Goal: Register for event/course

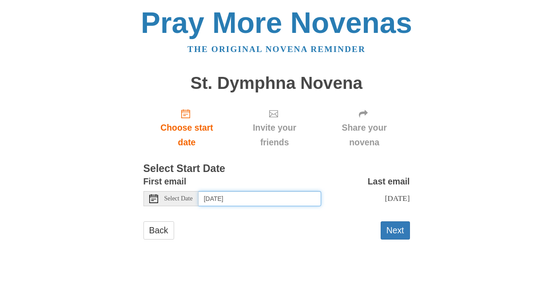
click at [279, 197] on input "Saturday, September 6th" at bounding box center [260, 198] width 123 height 15
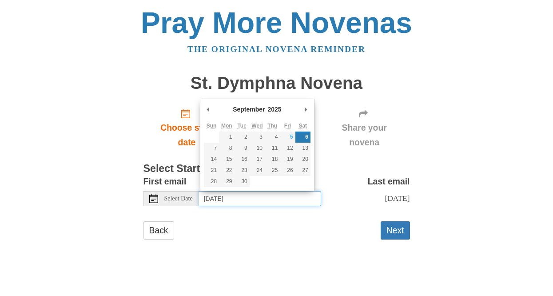
type input "Friday, September 5th"
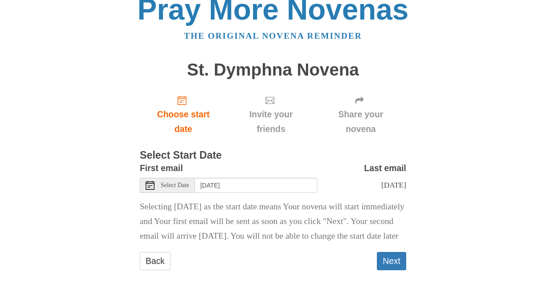
scroll to position [36, 0]
click at [392, 260] on button "Next" at bounding box center [391, 261] width 29 height 18
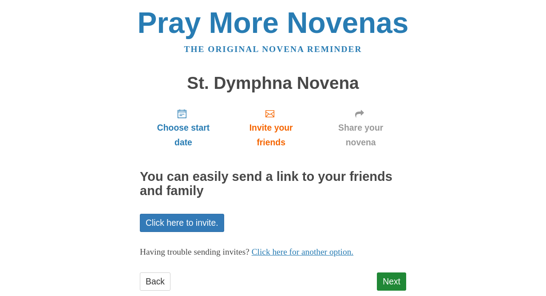
scroll to position [20, 0]
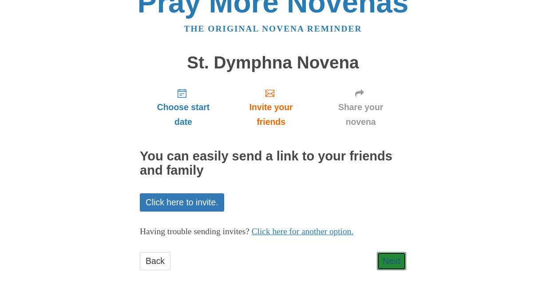
click at [386, 264] on link "Next" at bounding box center [391, 261] width 29 height 18
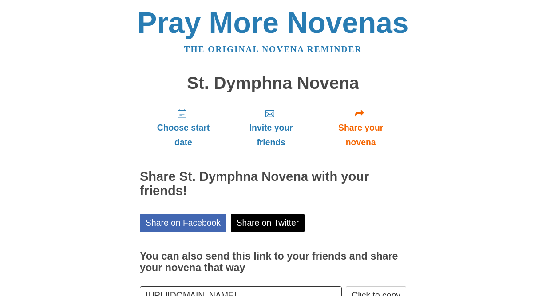
scroll to position [61, 0]
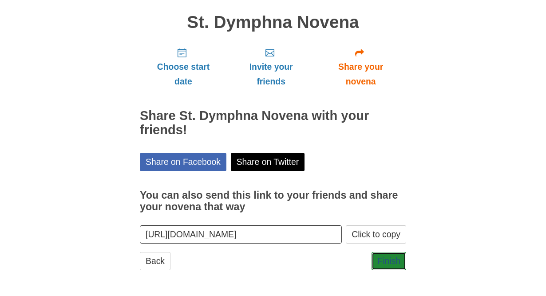
click at [383, 257] on link "Finish" at bounding box center [389, 261] width 35 height 18
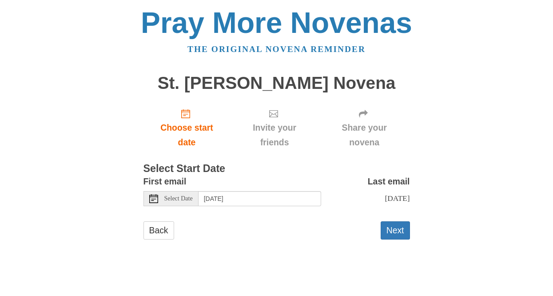
click at [394, 239] on button "Next" at bounding box center [395, 230] width 29 height 18
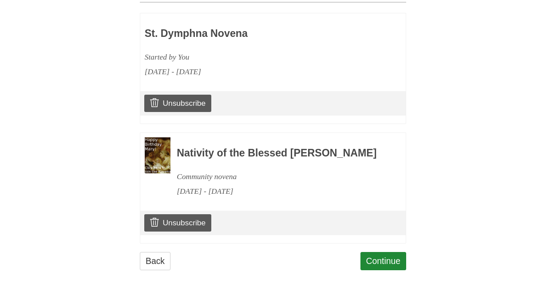
scroll to position [438, 0]
click at [382, 256] on link "Continue" at bounding box center [384, 261] width 46 height 18
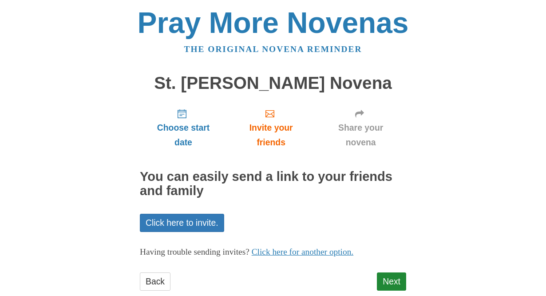
scroll to position [20, 0]
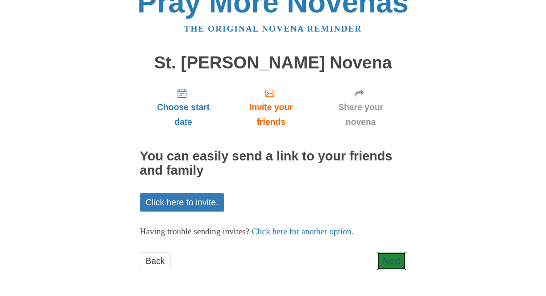
click at [387, 260] on link "Next" at bounding box center [391, 261] width 29 height 18
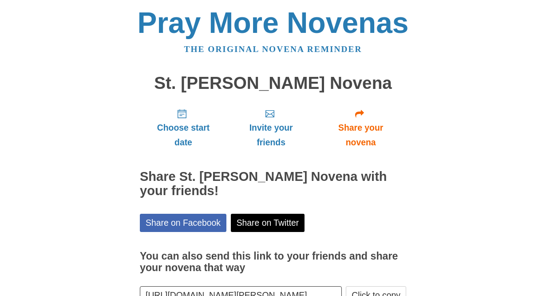
scroll to position [61, 0]
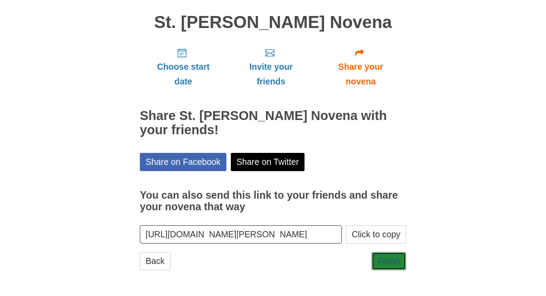
click at [386, 260] on link "Finish" at bounding box center [389, 261] width 35 height 18
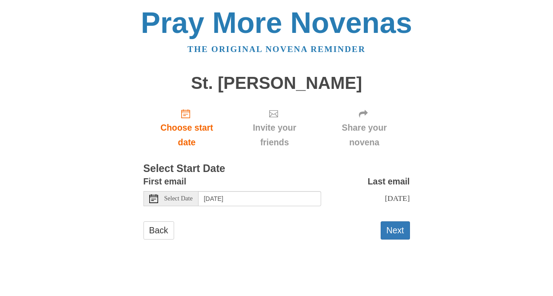
click at [393, 238] on button "Next" at bounding box center [395, 230] width 29 height 18
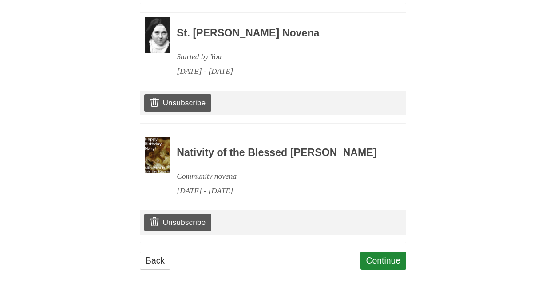
scroll to position [557, 0]
click at [389, 260] on link "Continue" at bounding box center [384, 260] width 46 height 18
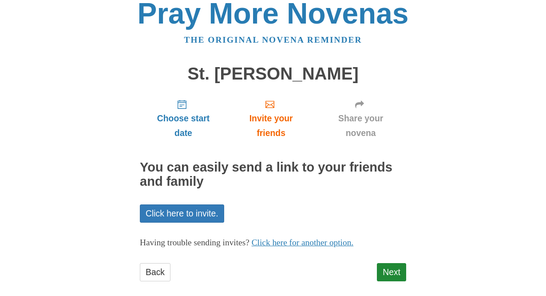
scroll to position [20, 0]
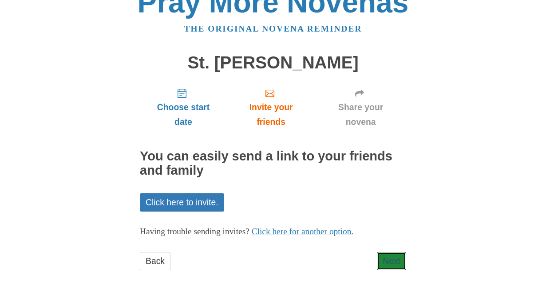
click at [389, 265] on link "Next" at bounding box center [391, 261] width 29 height 18
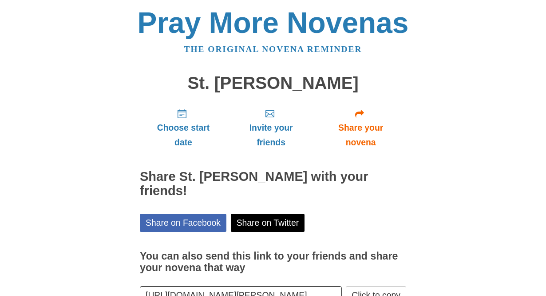
scroll to position [61, 0]
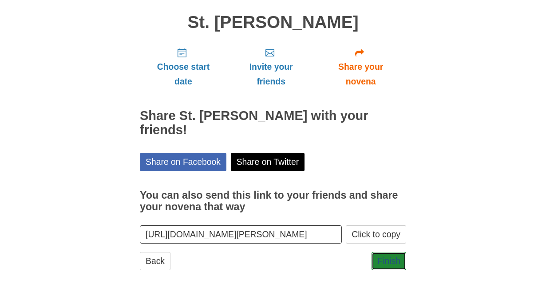
click at [389, 265] on link "Finish" at bounding box center [389, 261] width 35 height 18
